Goal: Task Accomplishment & Management: Manage account settings

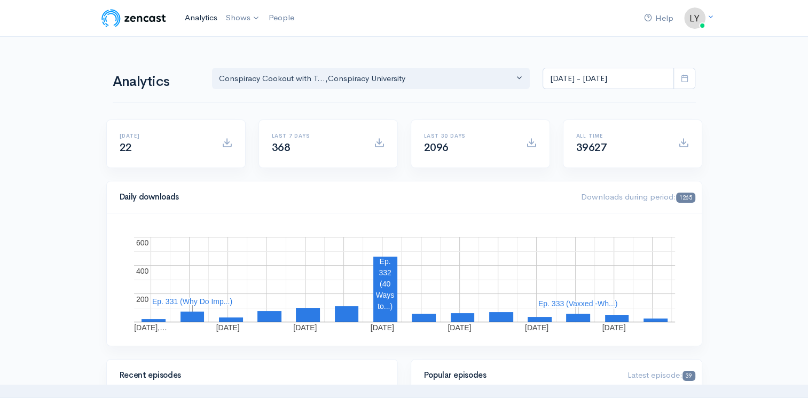
click at [197, 19] on link "Analytics" at bounding box center [200, 17] width 41 height 23
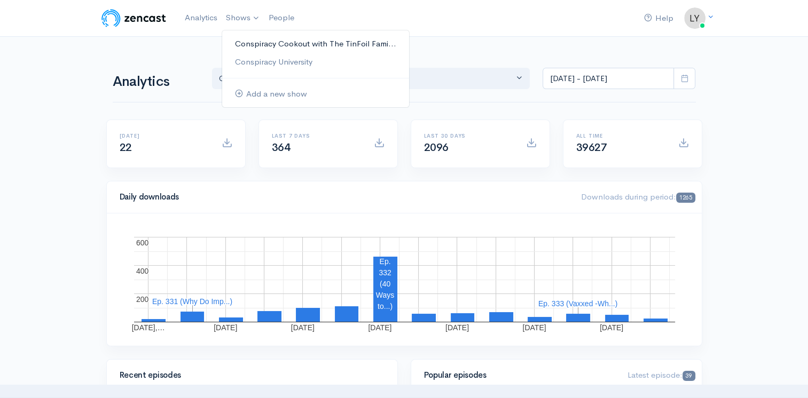
click at [245, 42] on link "Conspiracy Cookout with The TinFoil Fami..." at bounding box center [315, 44] width 187 height 19
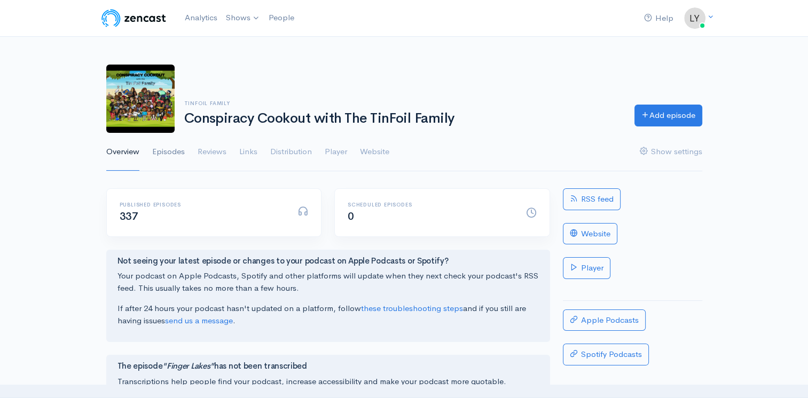
click at [162, 151] on link "Episodes" at bounding box center [168, 152] width 33 height 38
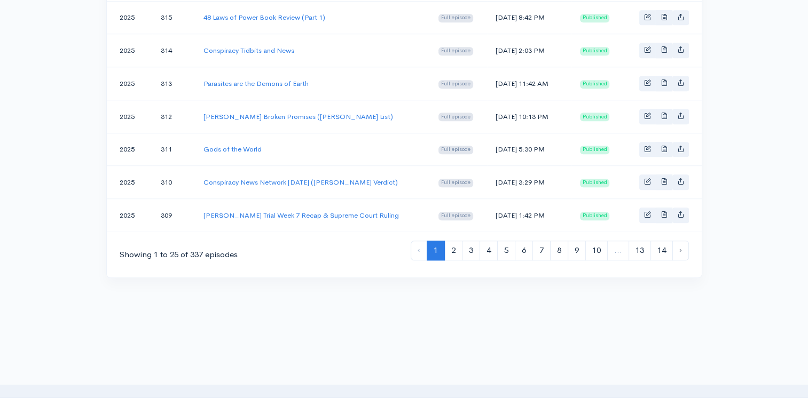
scroll to position [861, 0]
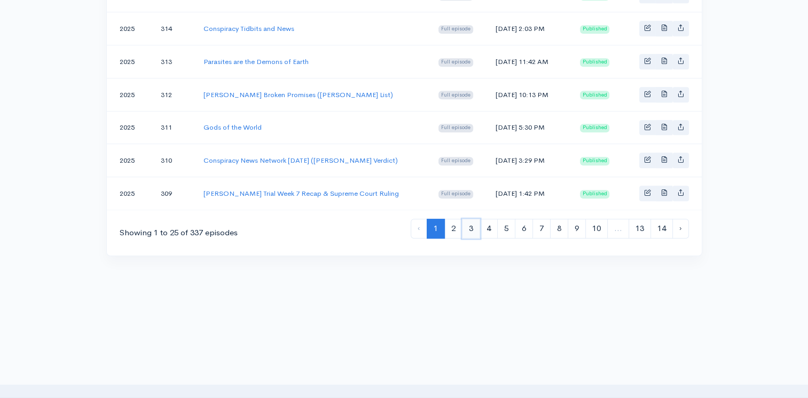
click at [468, 219] on link "3" at bounding box center [471, 229] width 18 height 20
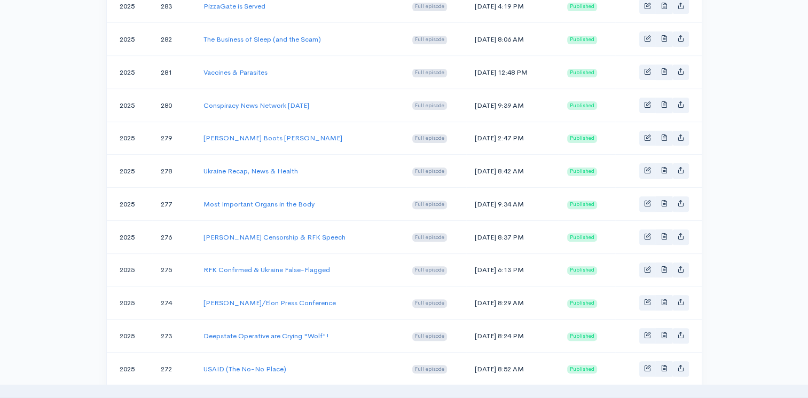
scroll to position [320, 0]
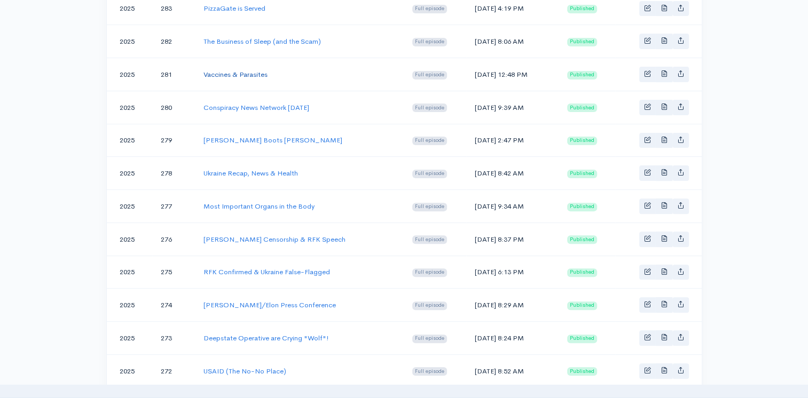
click at [219, 70] on link "Vaccines & Parasites" at bounding box center [235, 74] width 64 height 9
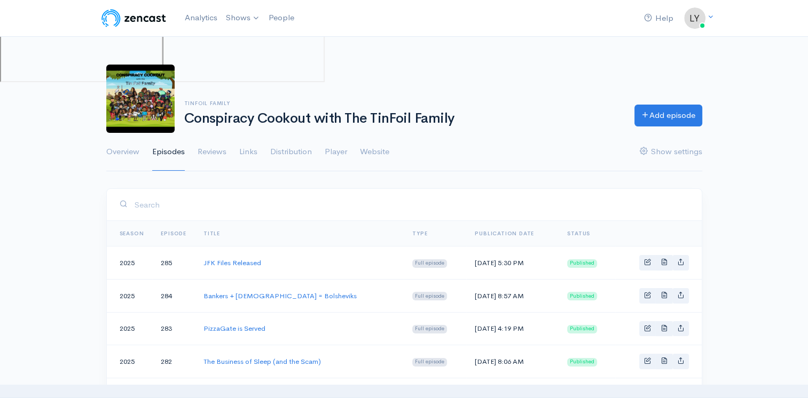
scroll to position [320, 0]
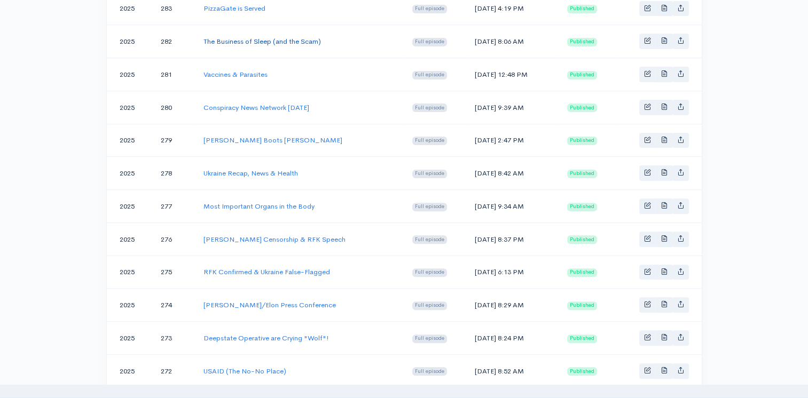
click at [254, 40] on link "The Business of Sleep (and the Scam)" at bounding box center [261, 41] width 117 height 9
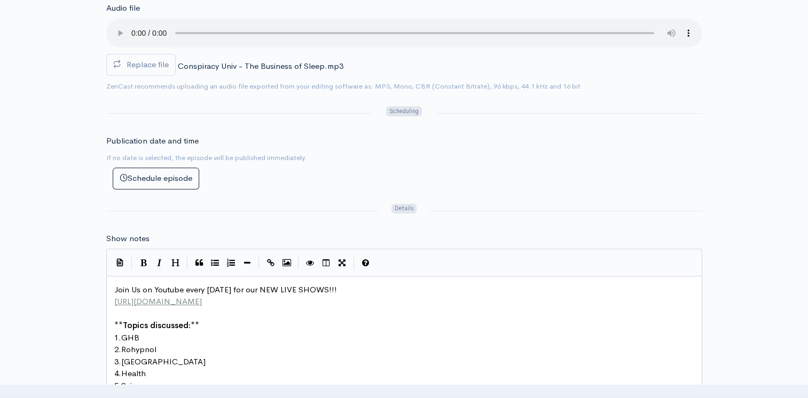
scroll to position [427, 0]
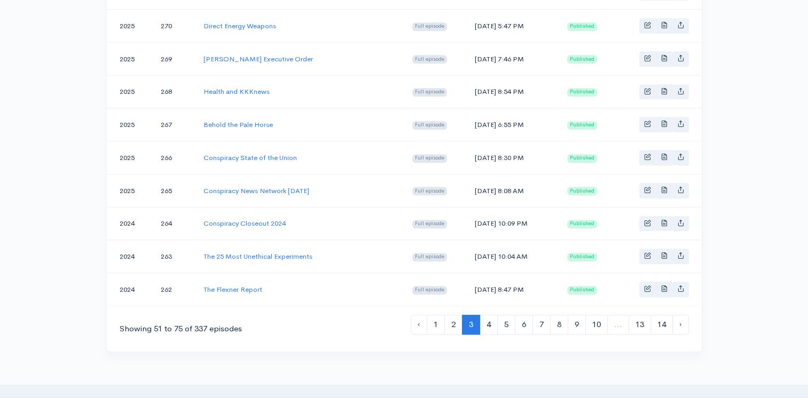
scroll to position [861, 0]
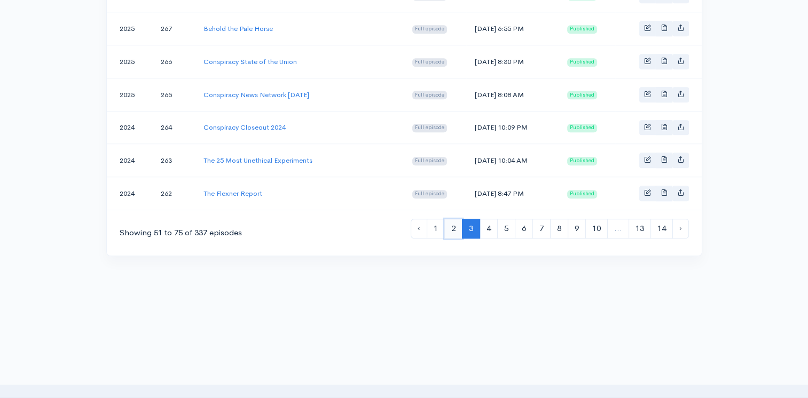
click at [459, 219] on link "2" at bounding box center [453, 229] width 18 height 20
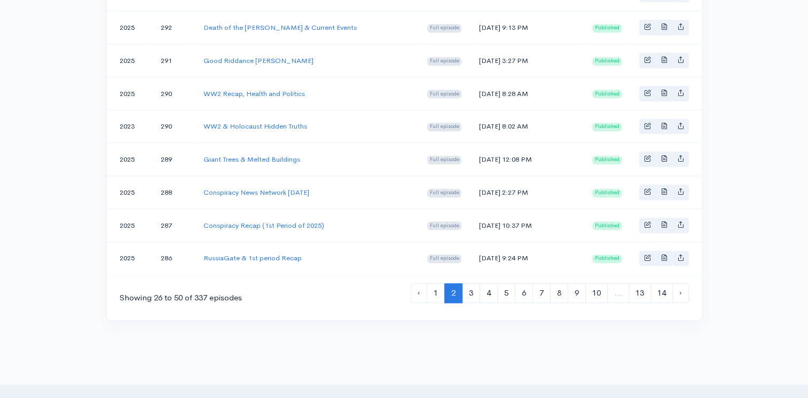
scroll to position [807, 0]
click at [436, 283] on link "1" at bounding box center [436, 293] width 18 height 20
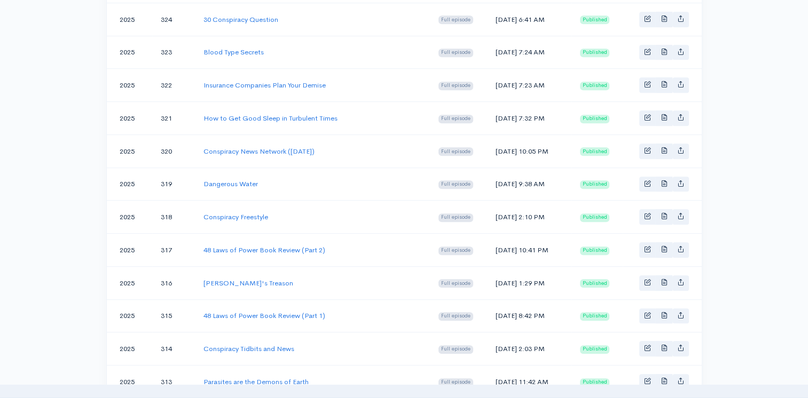
scroll to position [434, 0]
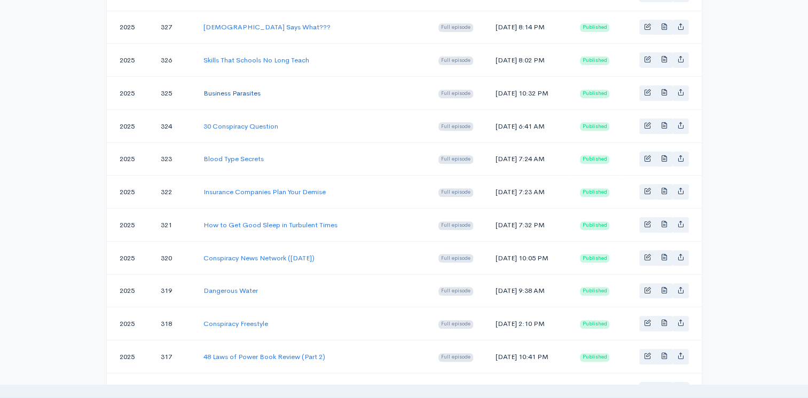
click at [222, 90] on link "Business Parasites" at bounding box center [231, 93] width 57 height 9
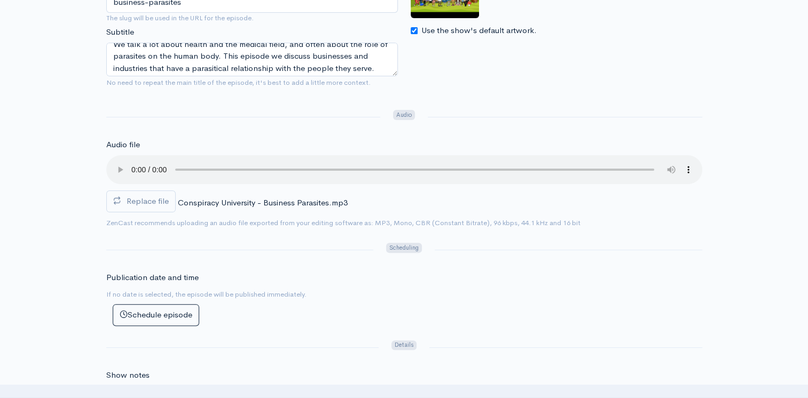
scroll to position [12, 0]
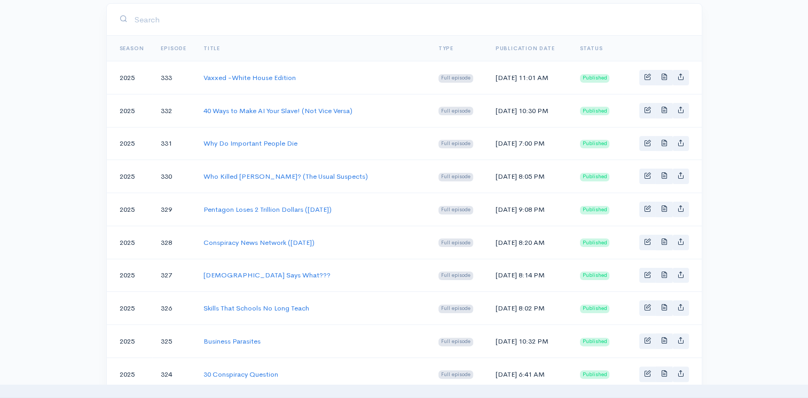
scroll to position [167, 0]
